Goal: Task Accomplishment & Management: Use online tool/utility

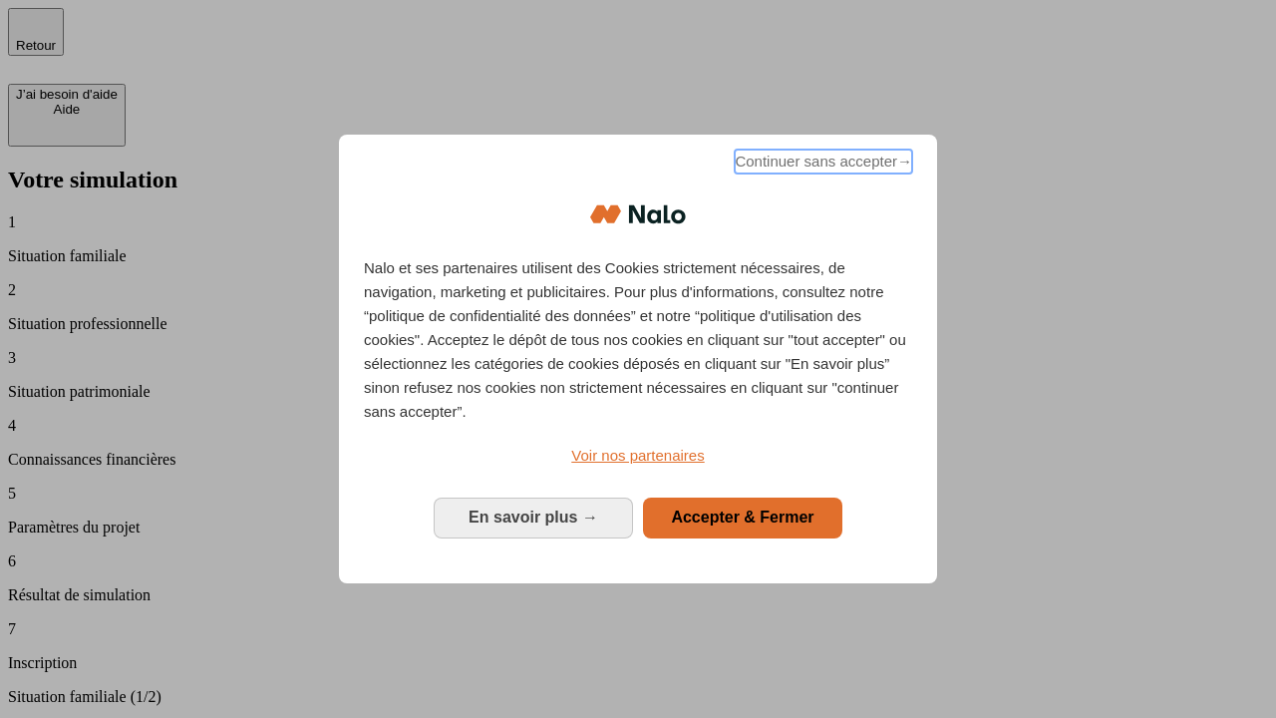
click at [821, 164] on span "Continuer sans accepter →" at bounding box center [823, 162] width 177 height 24
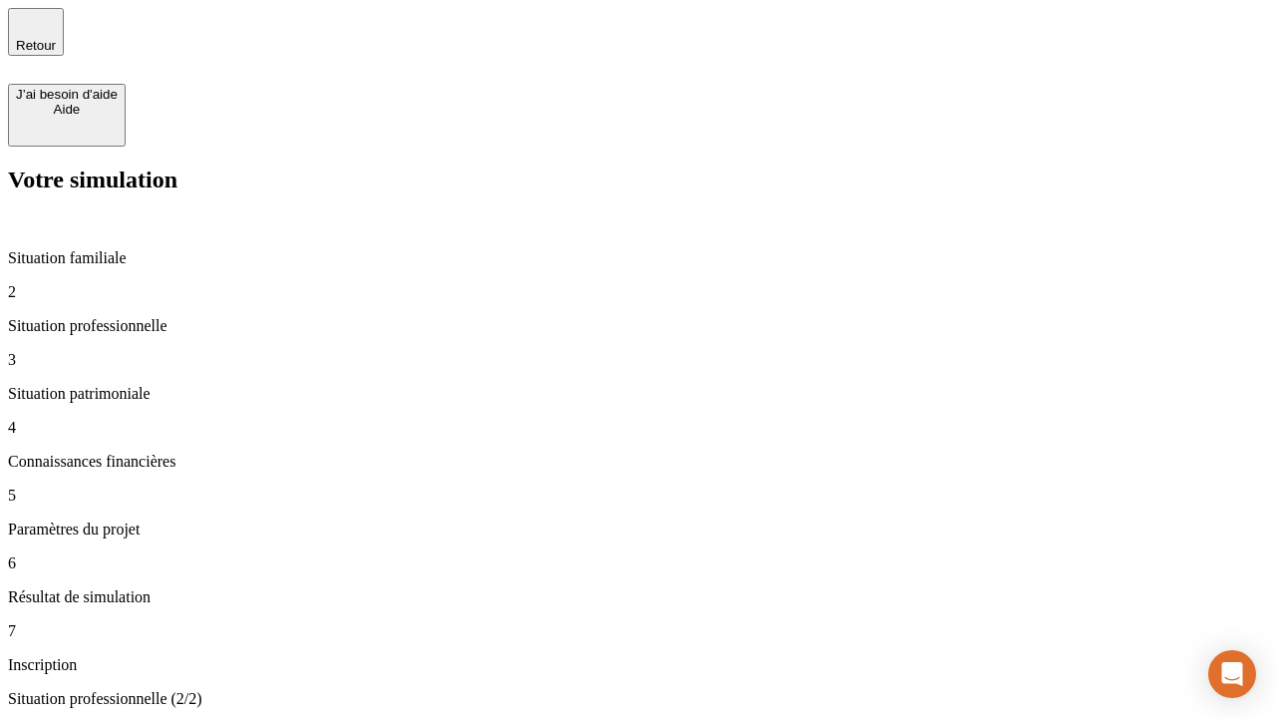
type input "30 000"
type input "1 000"
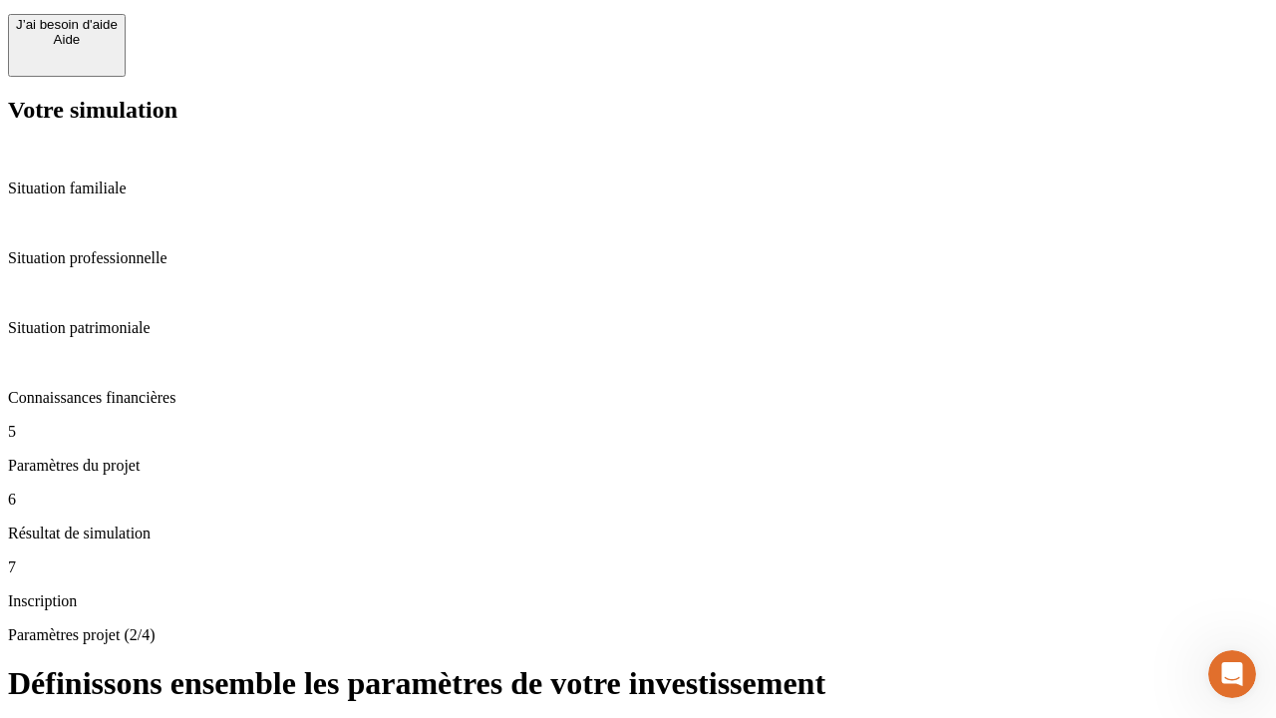
scroll to position [52, 0]
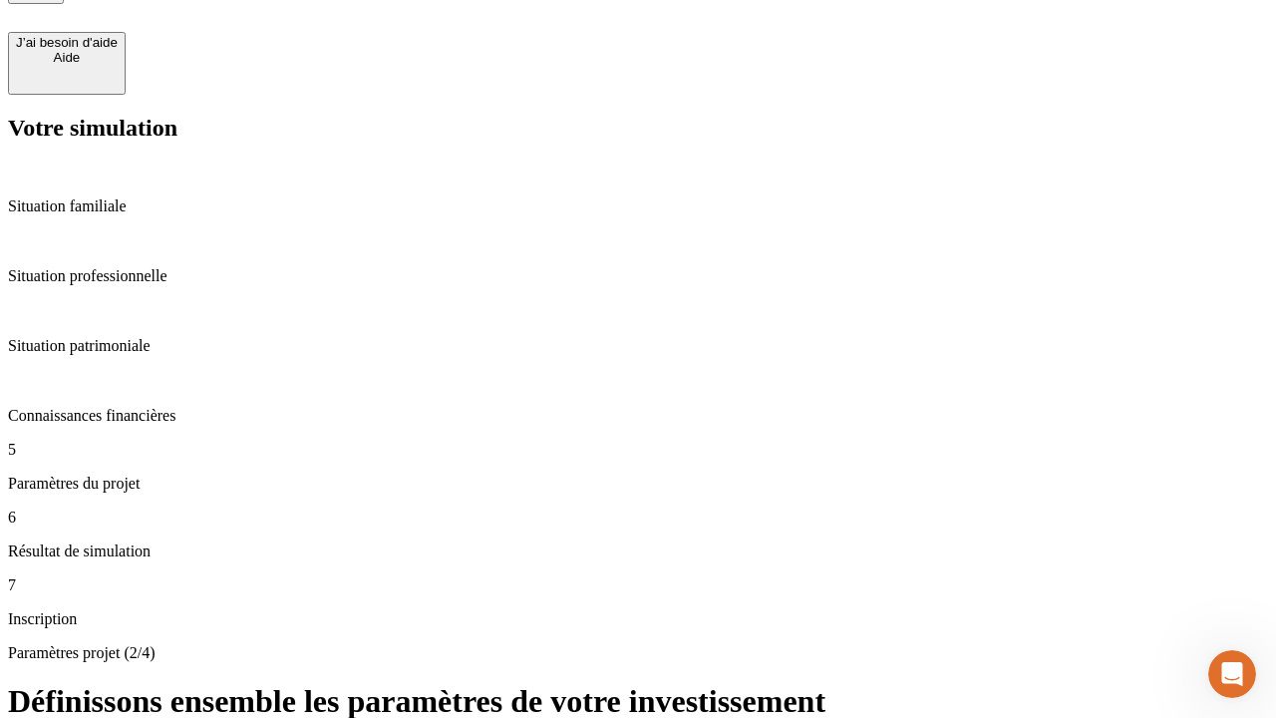
type input "65"
type input "5 000"
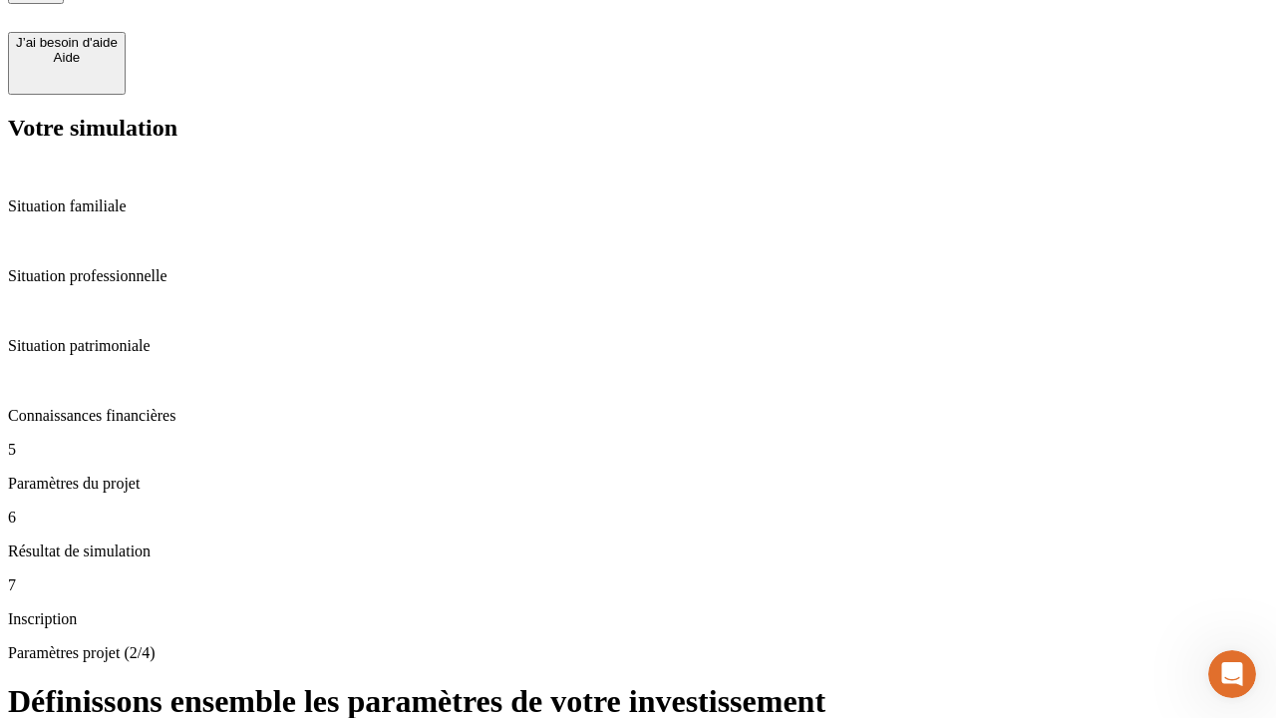
type input "640"
